Goal: Contribute content: Contribute content

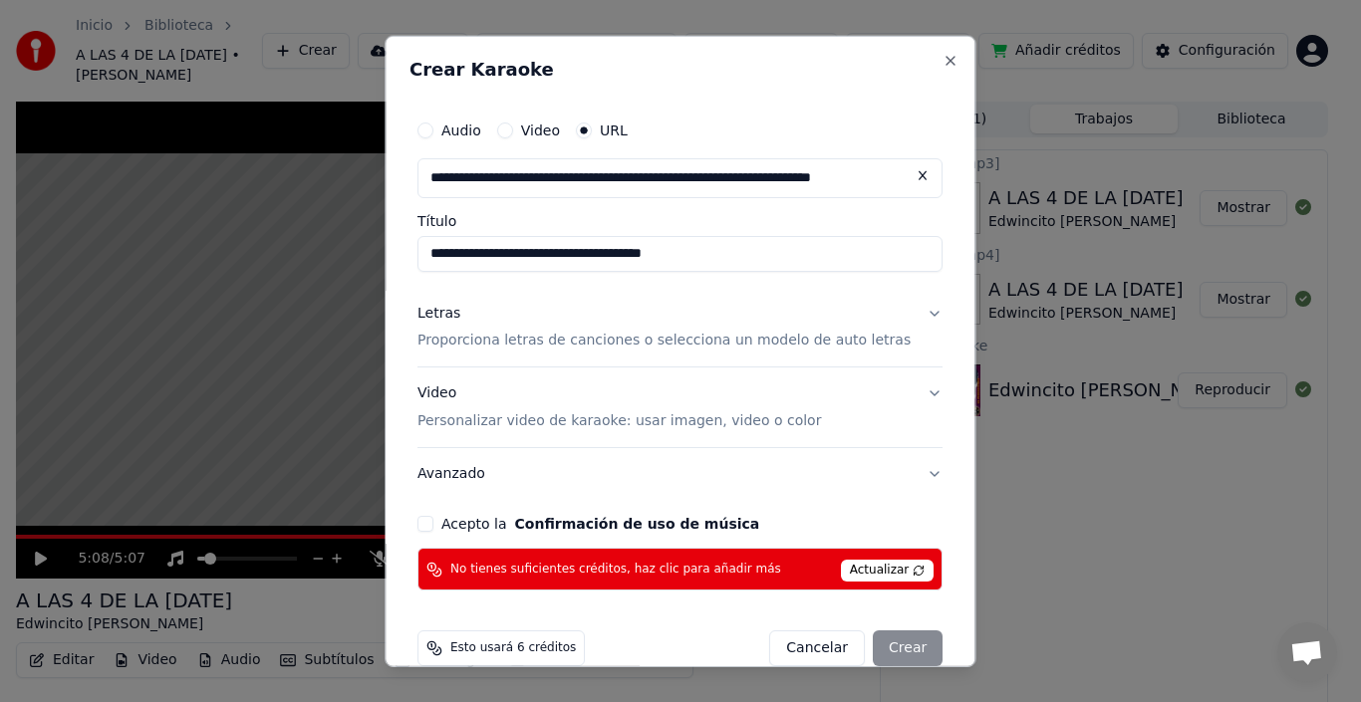
scroll to position [52, 0]
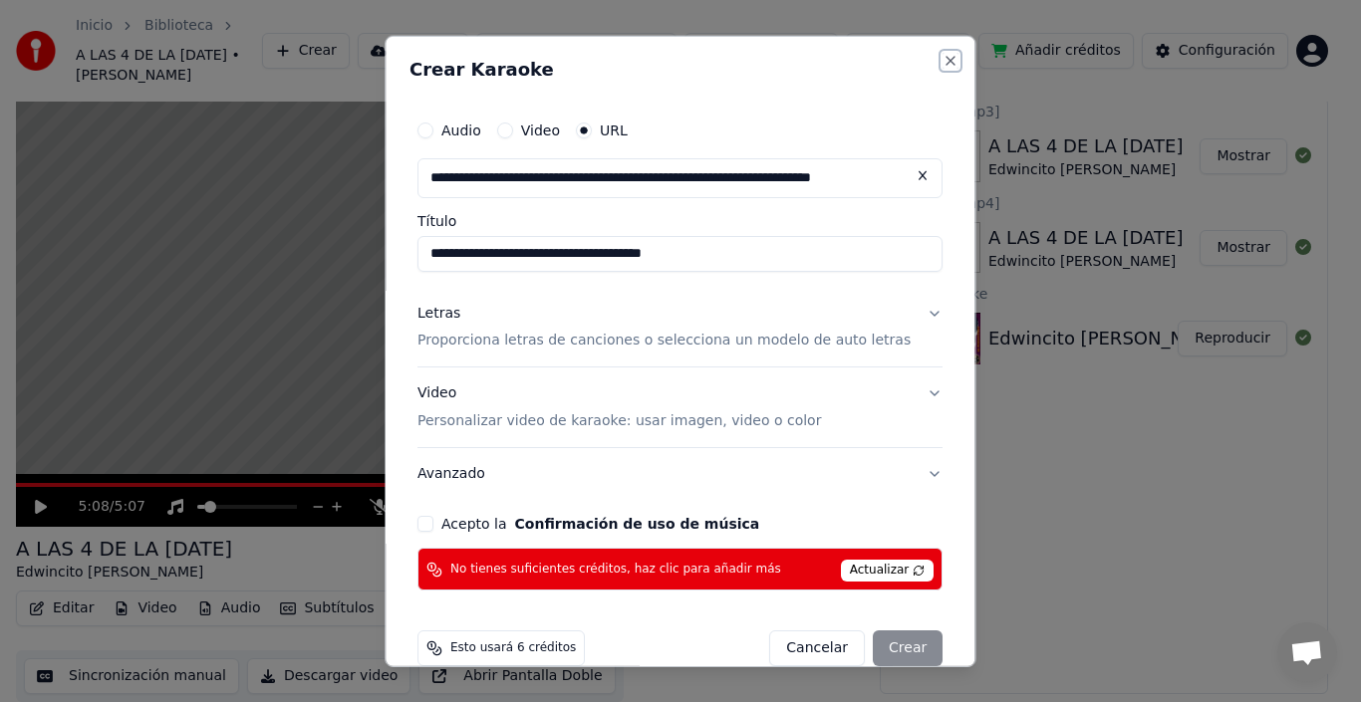
click at [943, 65] on button "Close" at bounding box center [951, 60] width 16 height 16
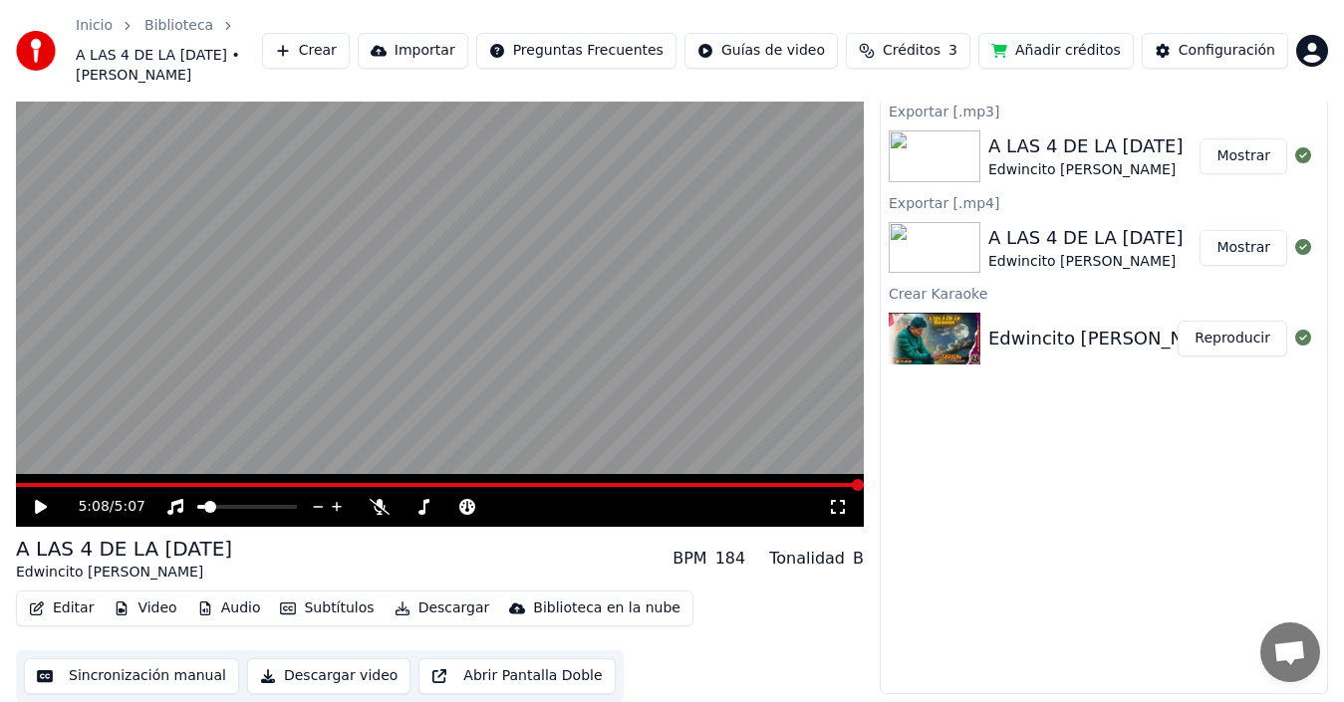
click at [1224, 252] on button "Mostrar" at bounding box center [1243, 248] width 88 height 36
click at [350, 60] on button "Crear" at bounding box center [306, 51] width 88 height 36
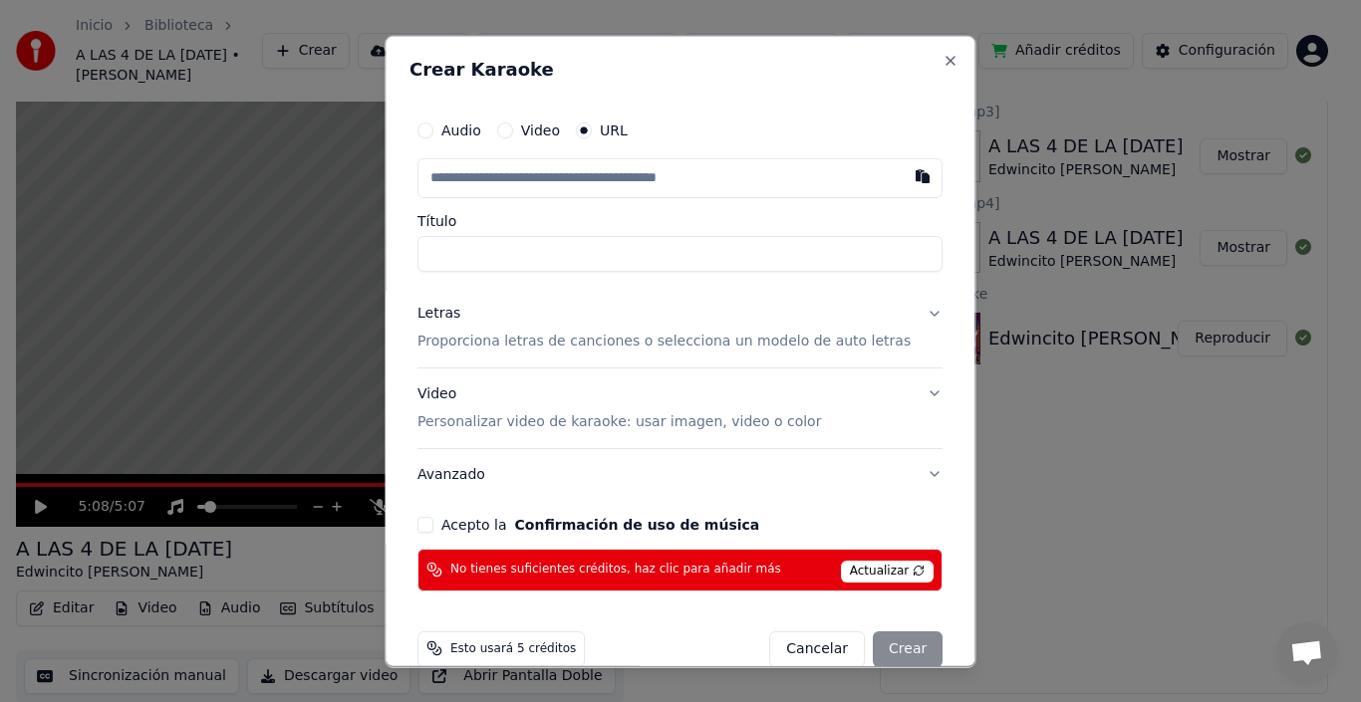
drag, startPoint x: 464, startPoint y: 322, endPoint x: 424, endPoint y: 483, distance: 166.2
click at [424, 483] on div "Crear Karaoke Audio Video URL Título Letras Proporciona letras de canciones o s…" at bounding box center [679, 351] width 591 height 633
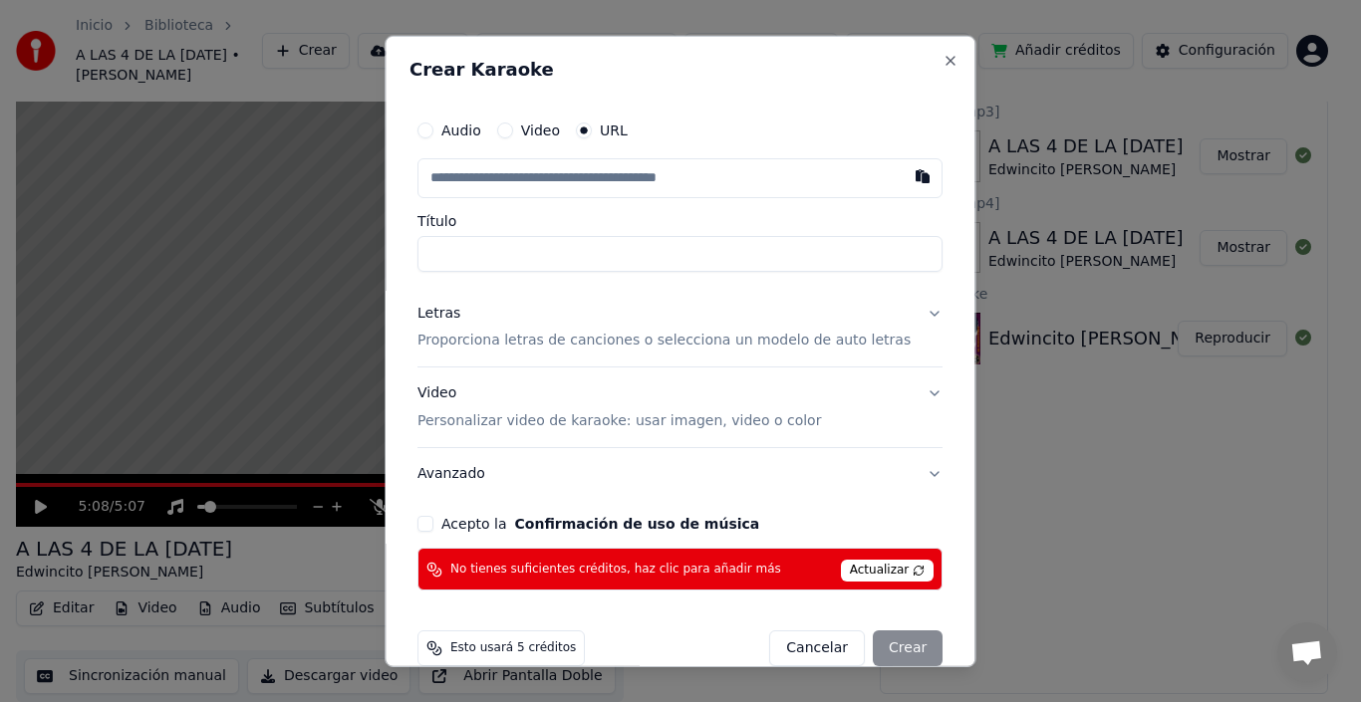
click at [433, 523] on button "Acepto la Confirmación de uso de música" at bounding box center [425, 524] width 16 height 16
click at [775, 187] on input "text" at bounding box center [679, 177] width 525 height 40
click at [943, 66] on button "Close" at bounding box center [951, 60] width 16 height 16
click at [914, 66] on div "Crear Karaoke Audio Video URL Título Letras Proporciona letras de canciones o s…" at bounding box center [679, 351] width 591 height 633
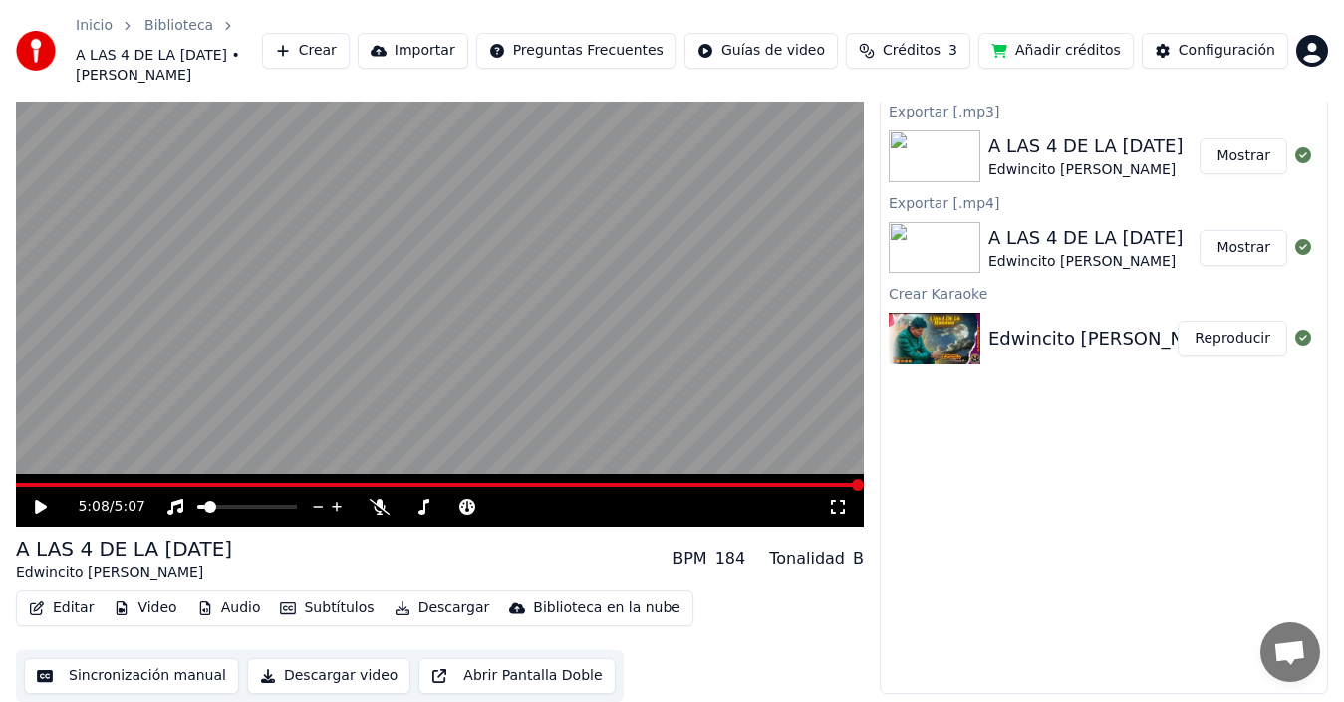
click at [775, 634] on div "Editar Video Audio Subtítulos Descargar Biblioteca en la nube Sincronización ma…" at bounding box center [440, 647] width 848 height 112
click at [350, 40] on button "Crear" at bounding box center [306, 51] width 88 height 36
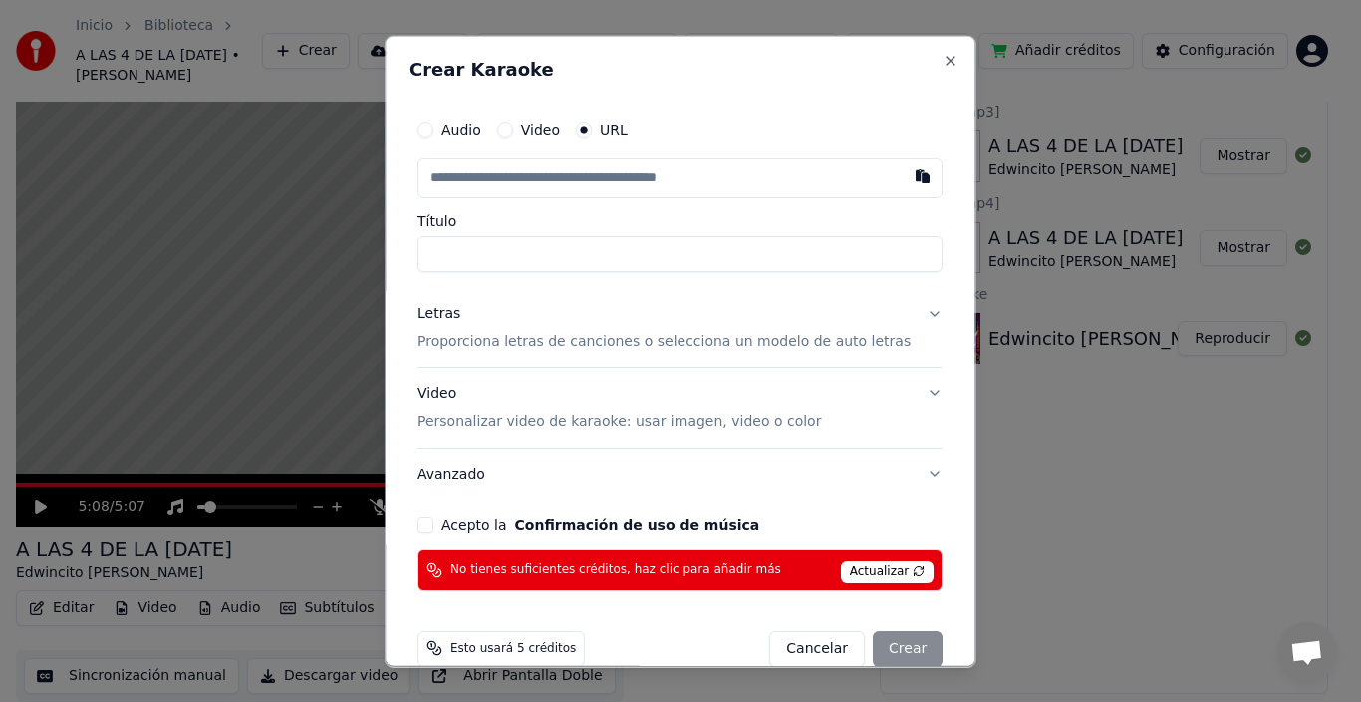
click at [461, 184] on input "text" at bounding box center [679, 177] width 525 height 40
type input "**********"
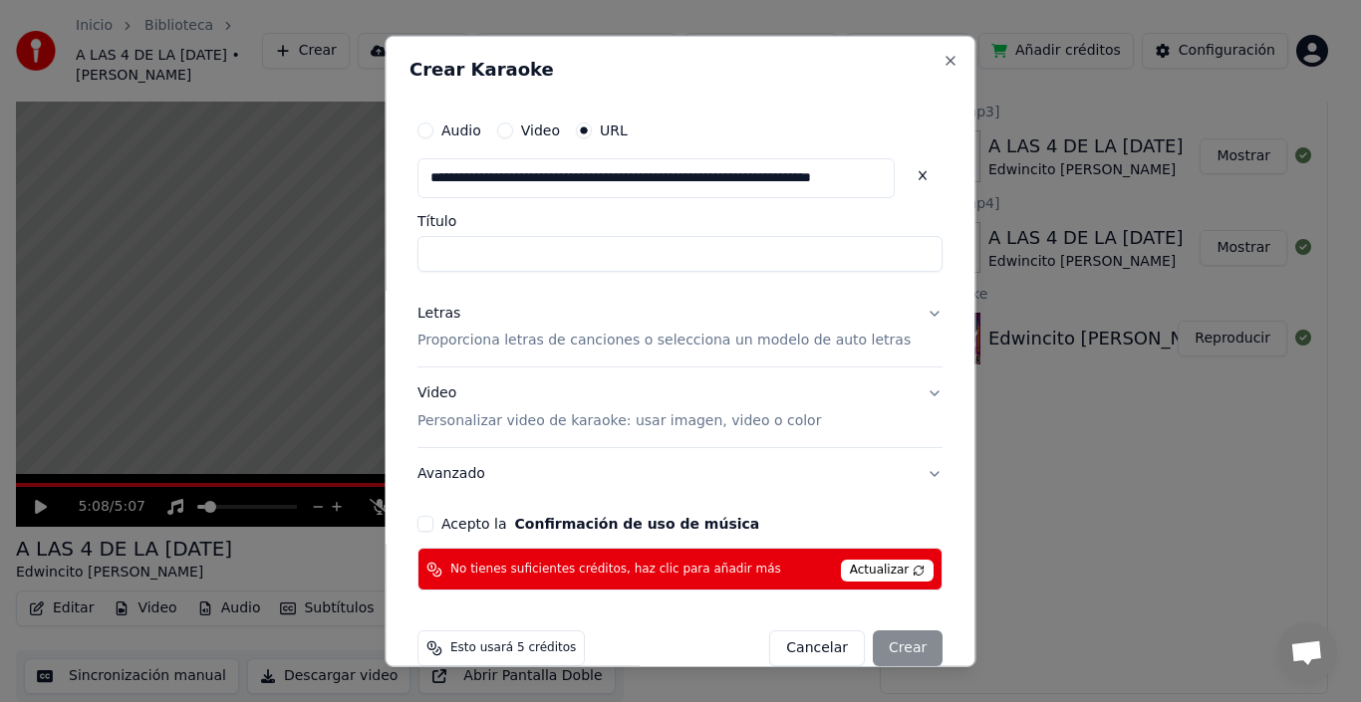
type input "**********"
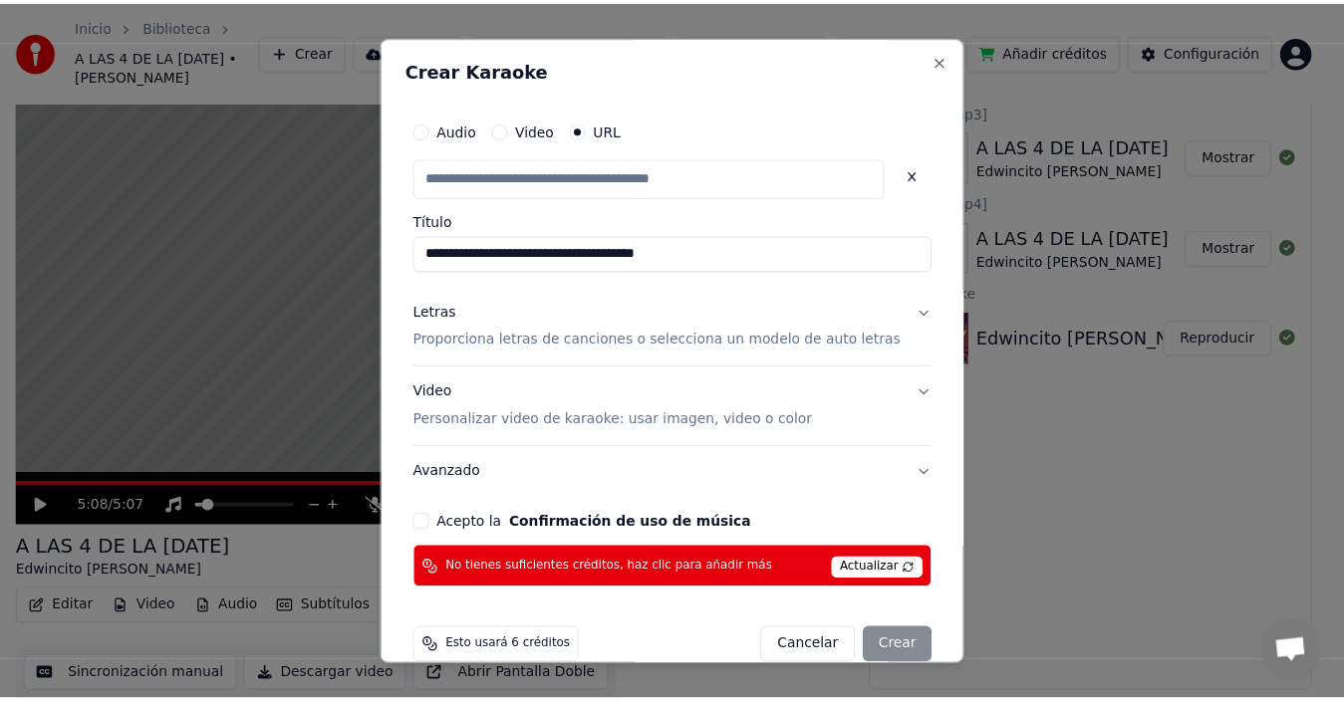
scroll to position [0, 0]
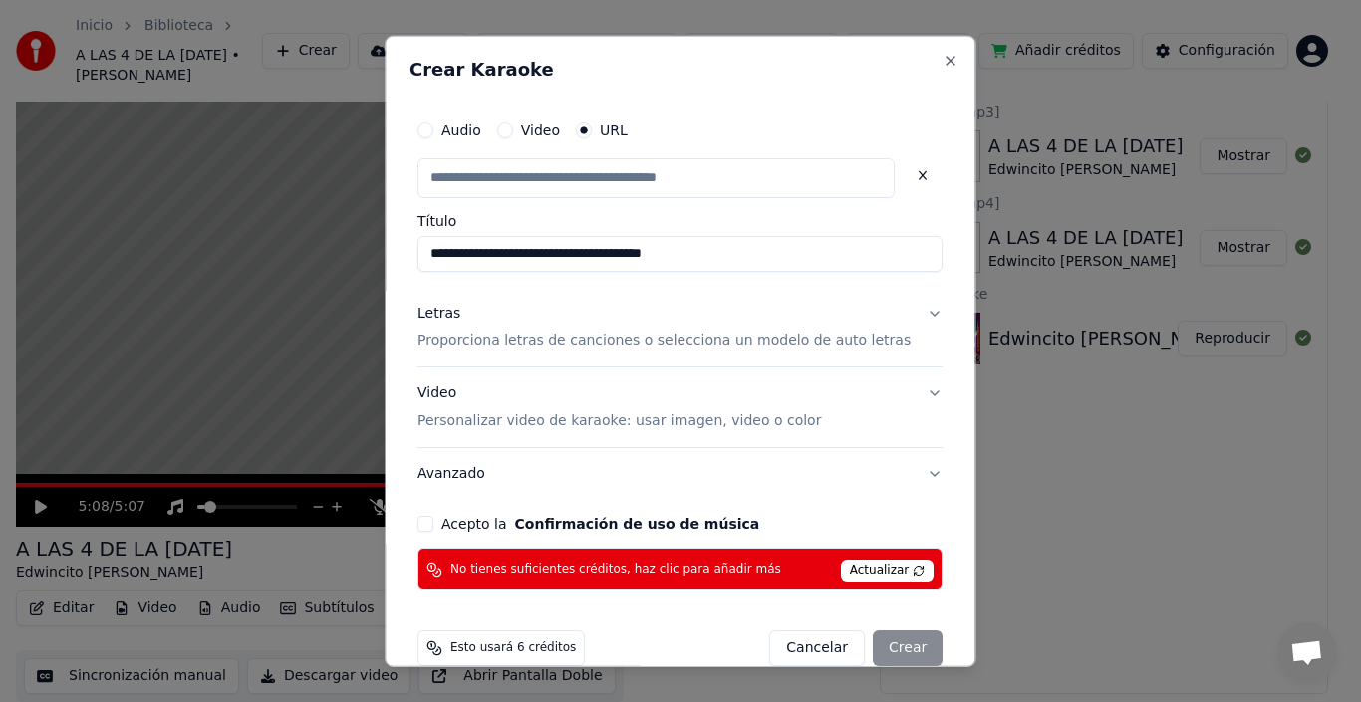
click at [869, 638] on div "Cancelar Crear" at bounding box center [856, 649] width 173 height 36
type input "**********"
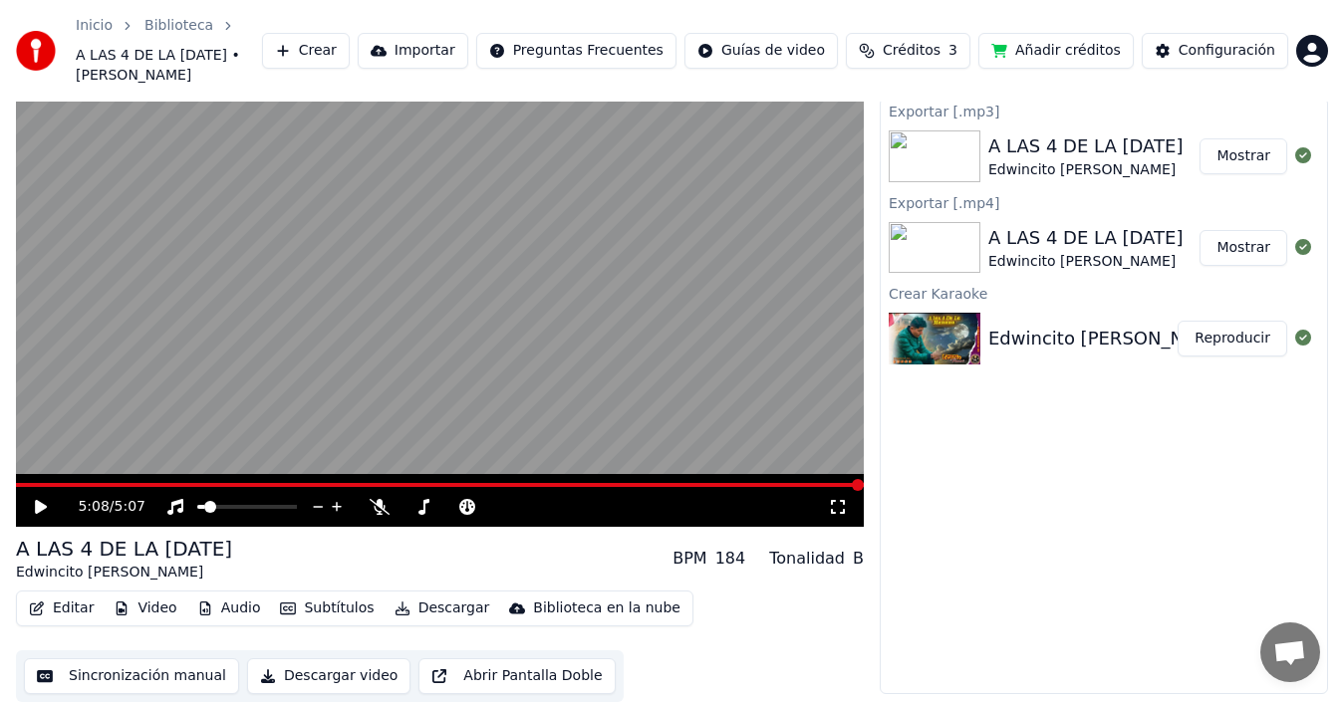
click at [468, 41] on button "Importar" at bounding box center [413, 51] width 111 height 36
